Goal: Task Accomplishment & Management: Use online tool/utility

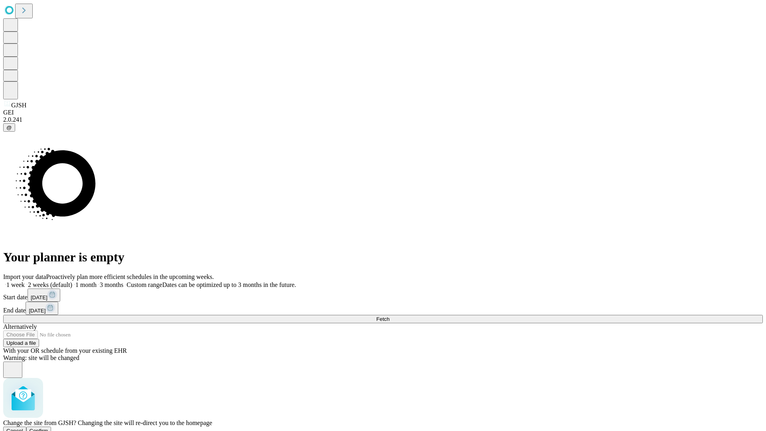
click at [48, 428] on span "Confirm" at bounding box center [39, 431] width 19 height 6
click at [72, 281] on label "2 weeks (default)" at bounding box center [48, 284] width 47 height 7
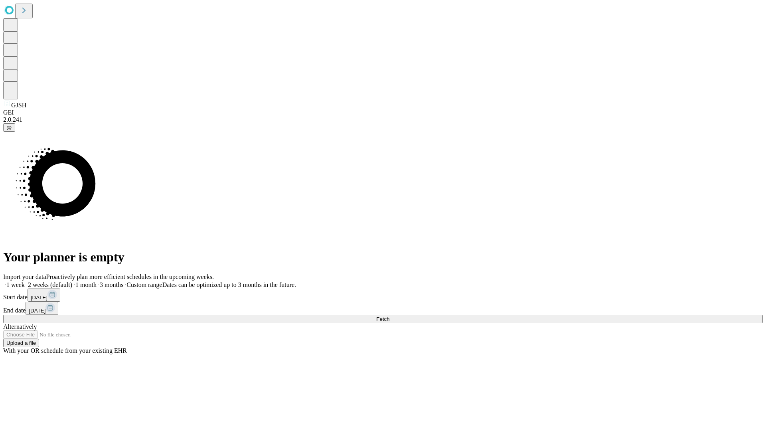
click at [389, 316] on span "Fetch" at bounding box center [382, 319] width 13 height 6
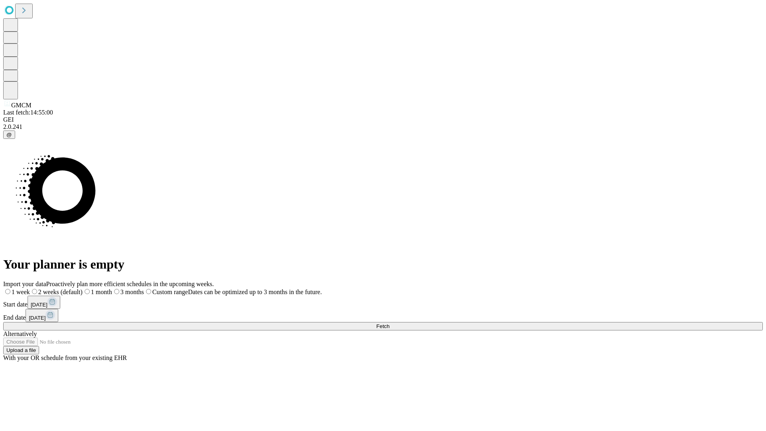
click at [83, 288] on label "2 weeks (default)" at bounding box center [56, 291] width 53 height 7
click at [389, 323] on span "Fetch" at bounding box center [382, 326] width 13 height 6
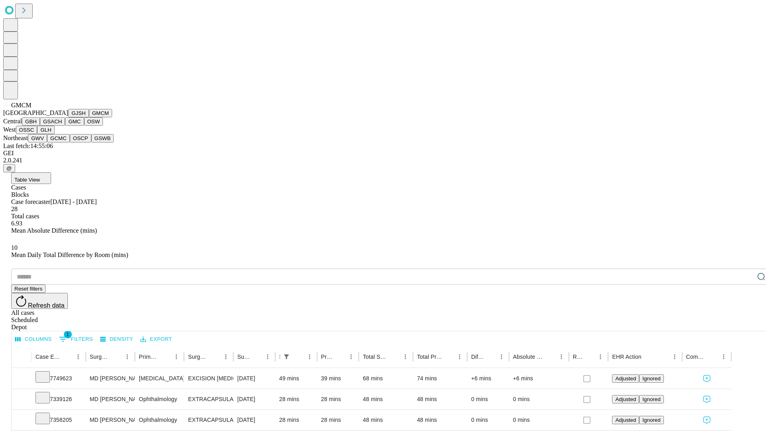
click at [40, 126] on button "GBH" at bounding box center [31, 121] width 18 height 8
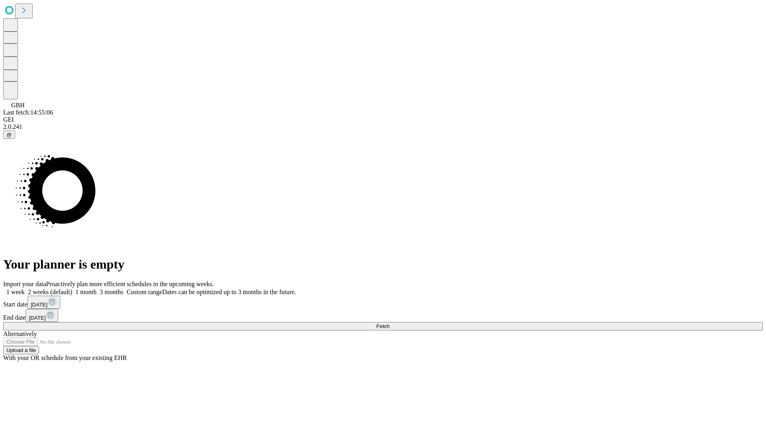
click at [389, 323] on span "Fetch" at bounding box center [382, 326] width 13 height 6
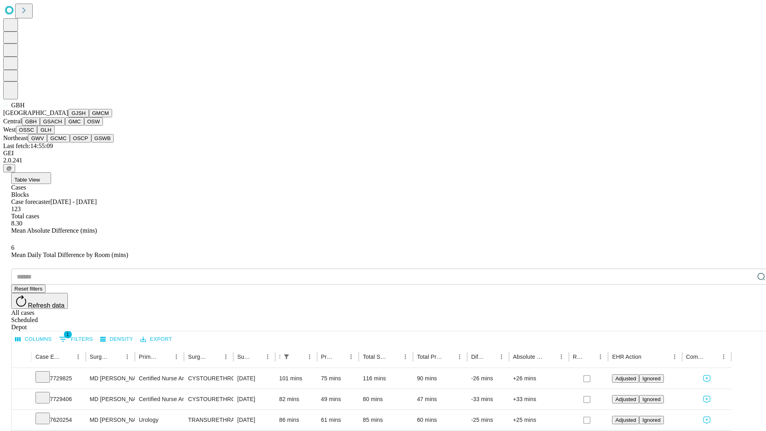
click at [62, 126] on button "GSACH" at bounding box center [52, 121] width 25 height 8
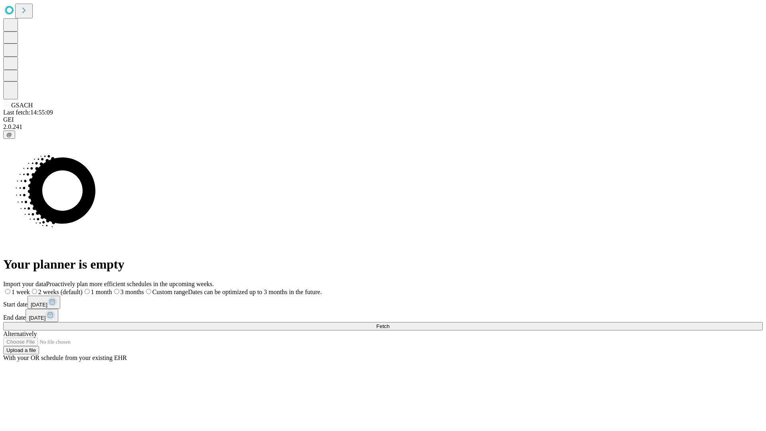
click at [83, 288] on label "2 weeks (default)" at bounding box center [56, 291] width 53 height 7
click at [389, 323] on span "Fetch" at bounding box center [382, 326] width 13 height 6
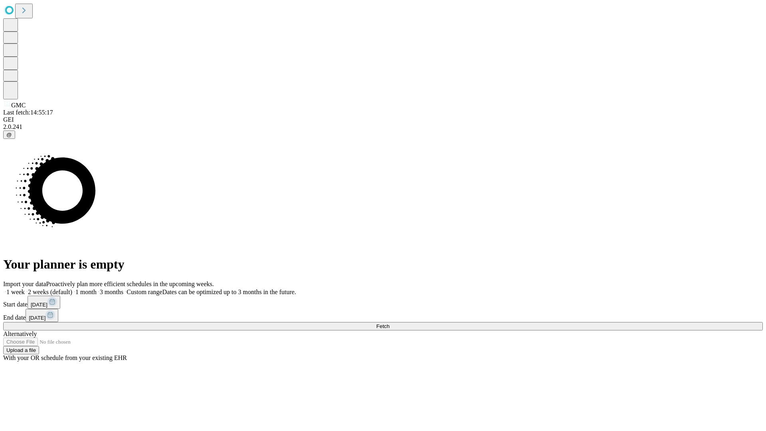
click at [72, 288] on label "2 weeks (default)" at bounding box center [48, 291] width 47 height 7
click at [389, 323] on span "Fetch" at bounding box center [382, 326] width 13 height 6
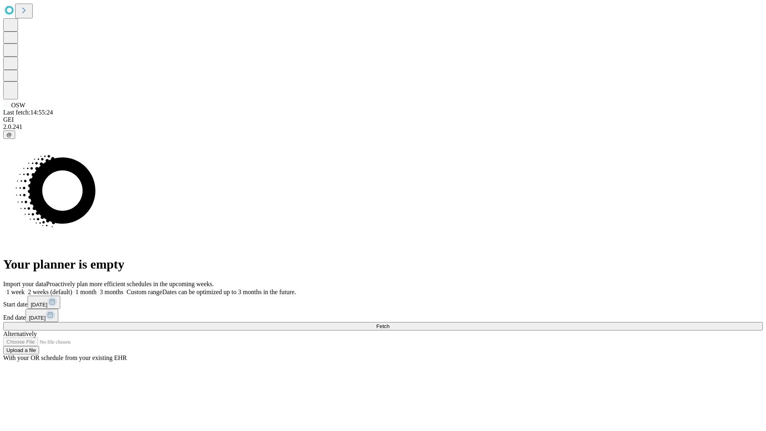
click at [72, 288] on label "2 weeks (default)" at bounding box center [48, 291] width 47 height 7
click at [389, 323] on span "Fetch" at bounding box center [382, 326] width 13 height 6
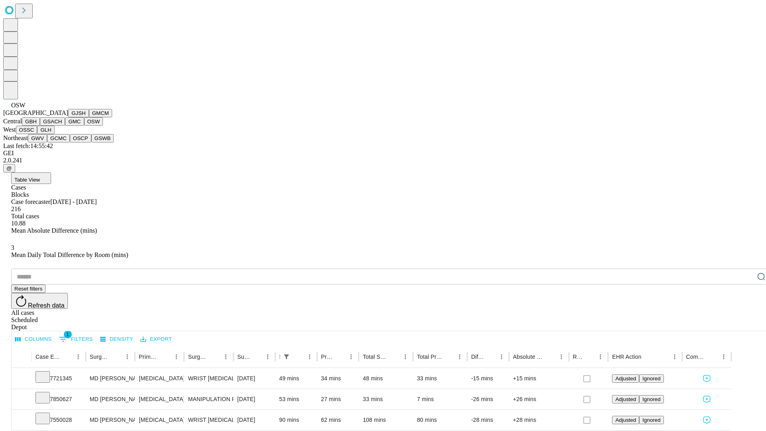
click at [38, 134] on button "OSSC" at bounding box center [27, 130] width 22 height 8
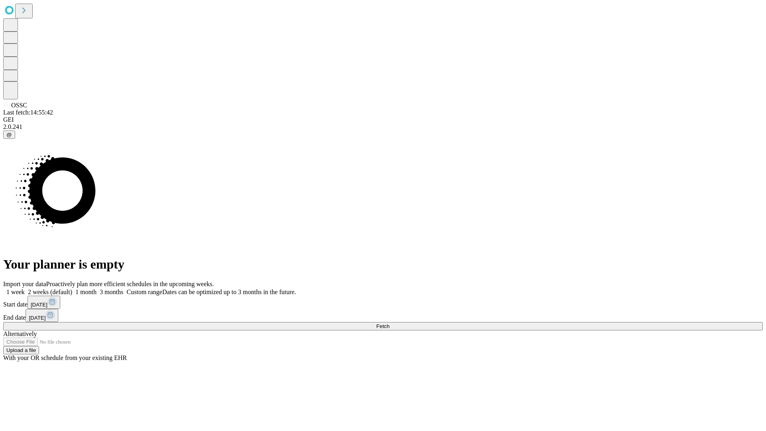
click at [389, 323] on span "Fetch" at bounding box center [382, 326] width 13 height 6
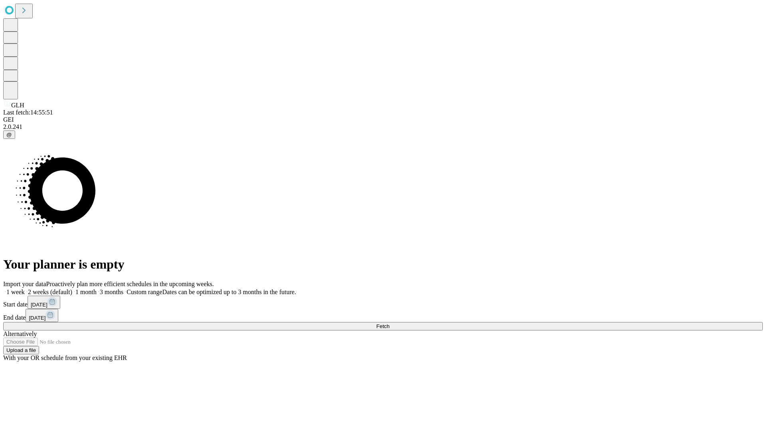
click at [72, 288] on label "2 weeks (default)" at bounding box center [48, 291] width 47 height 7
click at [389, 323] on span "Fetch" at bounding box center [382, 326] width 13 height 6
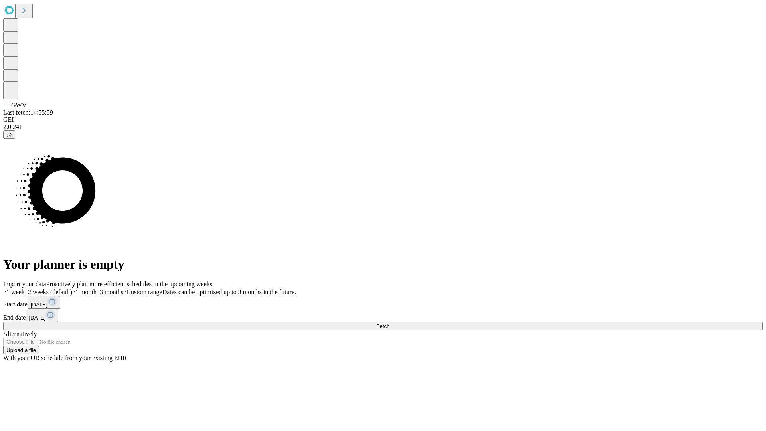
click at [389, 323] on span "Fetch" at bounding box center [382, 326] width 13 height 6
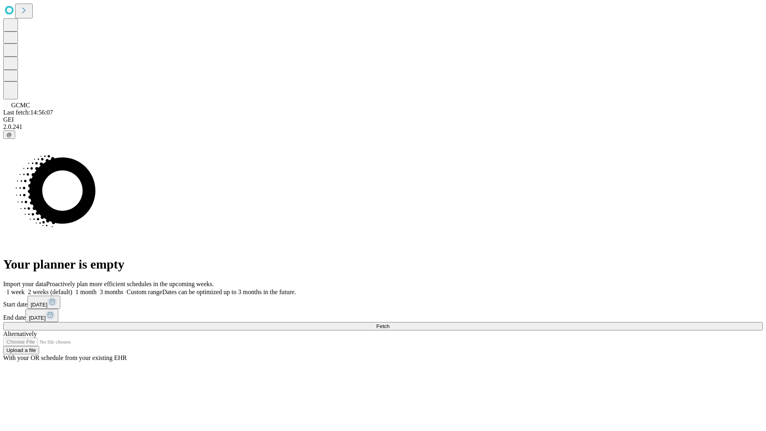
click at [72, 288] on label "2 weeks (default)" at bounding box center [48, 291] width 47 height 7
click at [389, 323] on span "Fetch" at bounding box center [382, 326] width 13 height 6
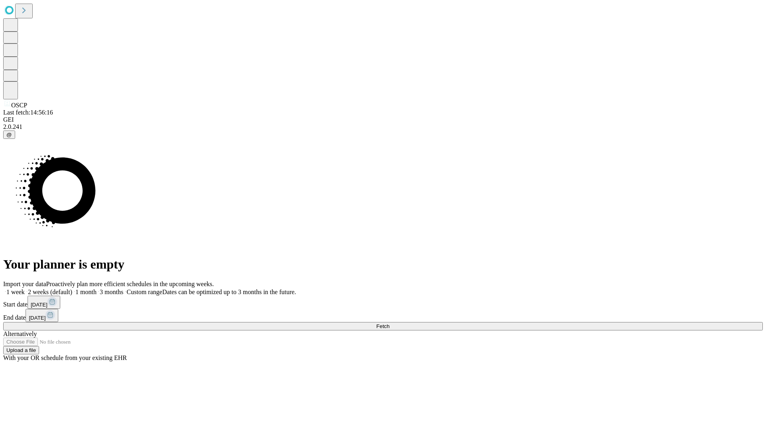
click at [72, 288] on label "2 weeks (default)" at bounding box center [48, 291] width 47 height 7
click at [389, 323] on span "Fetch" at bounding box center [382, 326] width 13 height 6
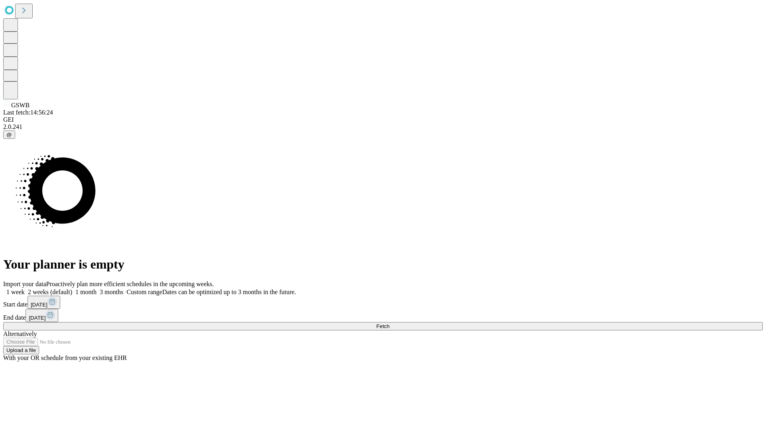
click at [389, 323] on span "Fetch" at bounding box center [382, 326] width 13 height 6
